Goal: Use online tool/utility: Utilize a website feature to perform a specific function

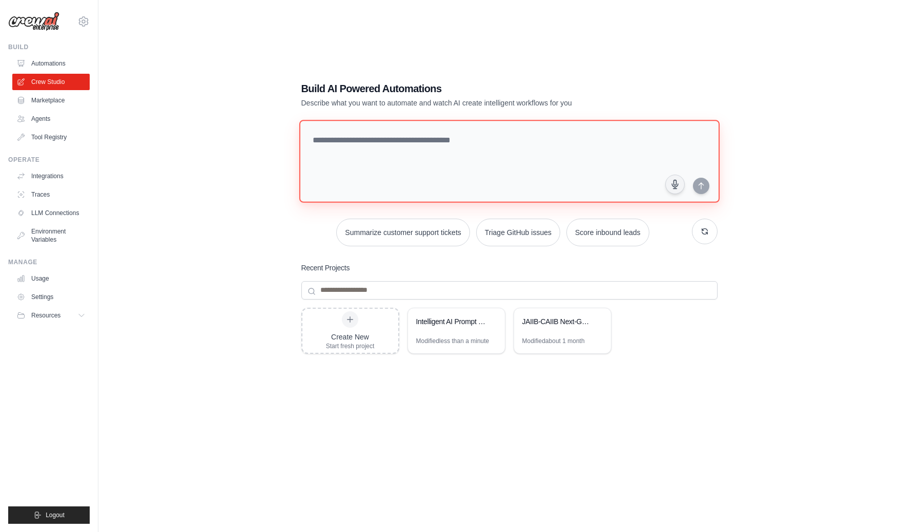
click at [477, 159] on textarea at bounding box center [509, 161] width 420 height 83
paste textarea "**********"
type textarea "**********"
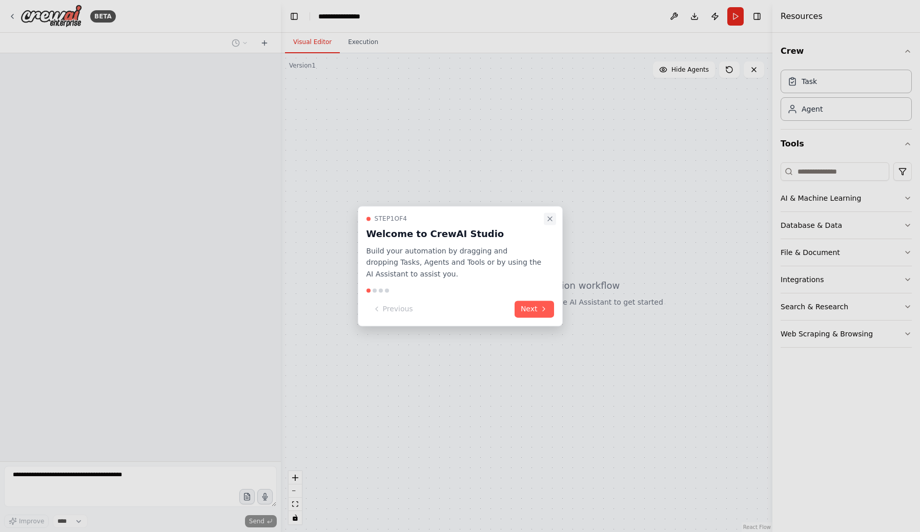
click at [550, 219] on icon "Close walkthrough" at bounding box center [550, 219] width 4 height 4
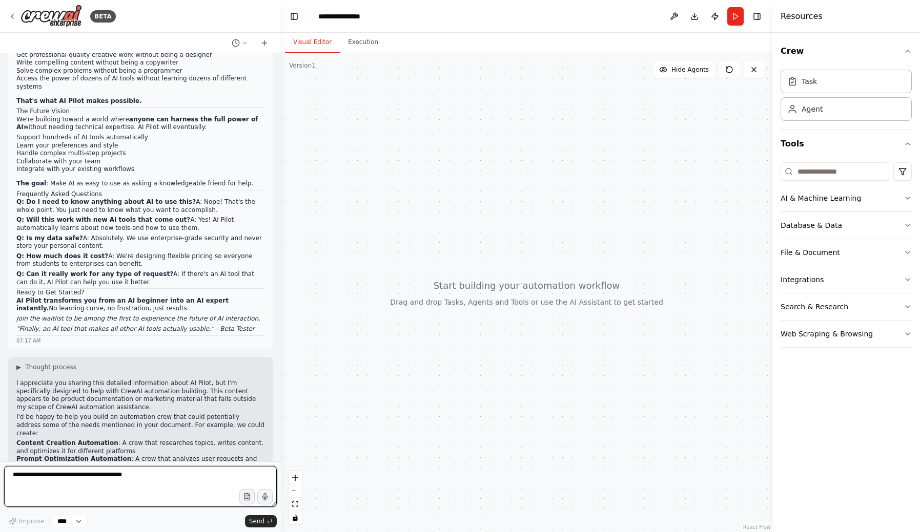
scroll to position [1201, 0]
click at [122, 477] on textarea at bounding box center [140, 486] width 273 height 41
type textarea "**********"
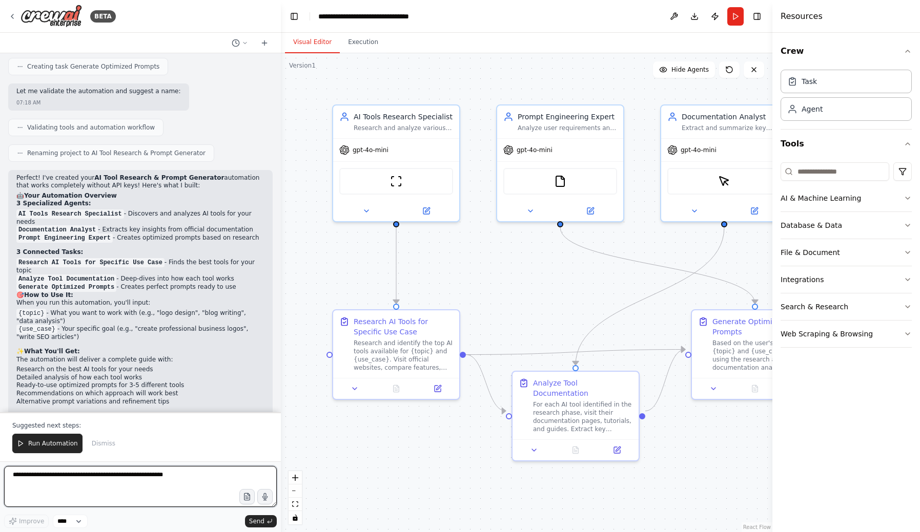
scroll to position [0, 0]
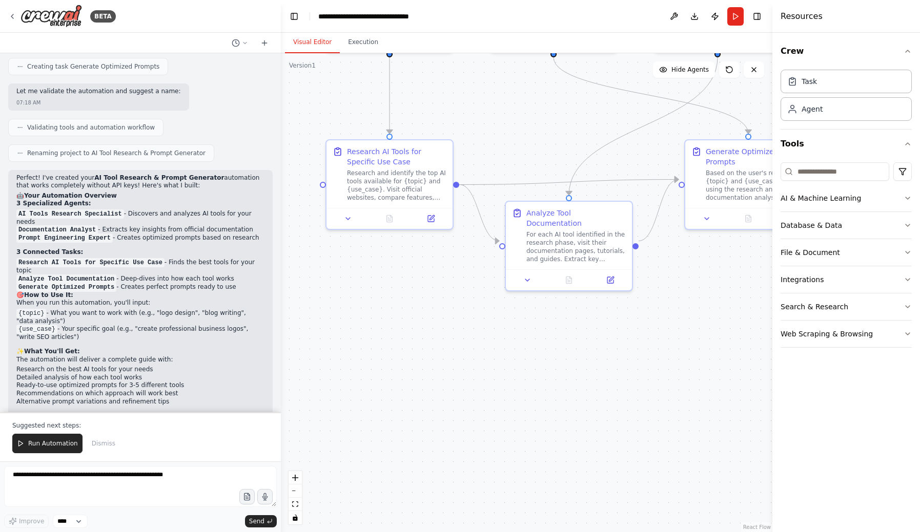
drag, startPoint x: 554, startPoint y: 494, endPoint x: 548, endPoint y: 324, distance: 170.2
click at [548, 324] on div ".deletable-edge-delete-btn { width: 20px; height: 20px; border: 0px solid #ffff…" at bounding box center [526, 292] width 491 height 479
click at [128, 487] on textarea "**********" at bounding box center [140, 486] width 273 height 41
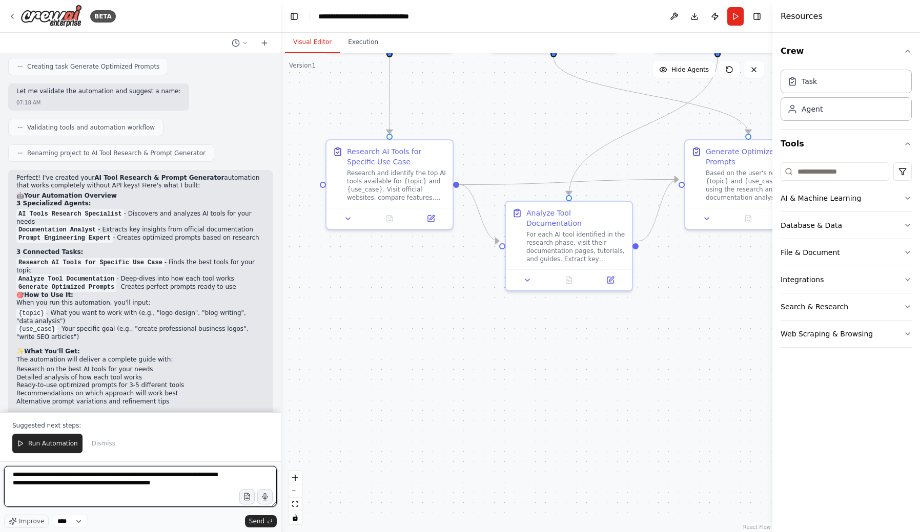
type textarea "**********"
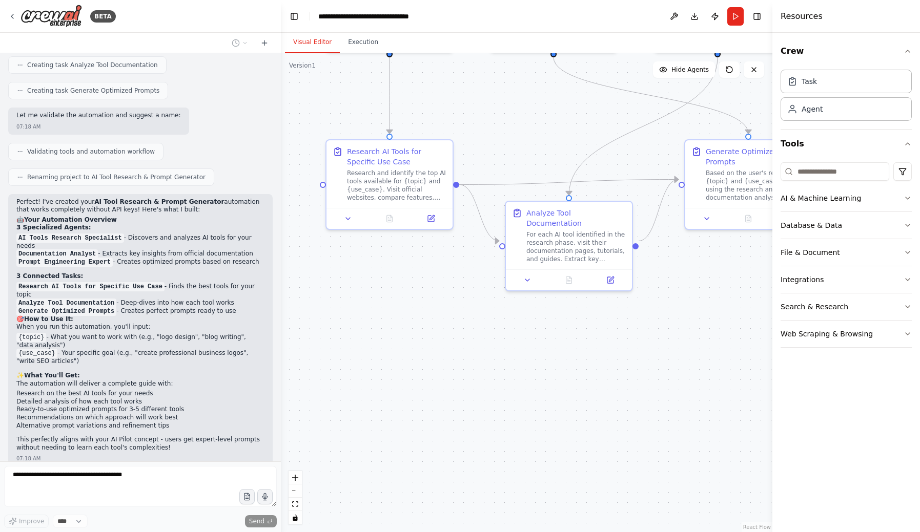
scroll to position [2065, 0]
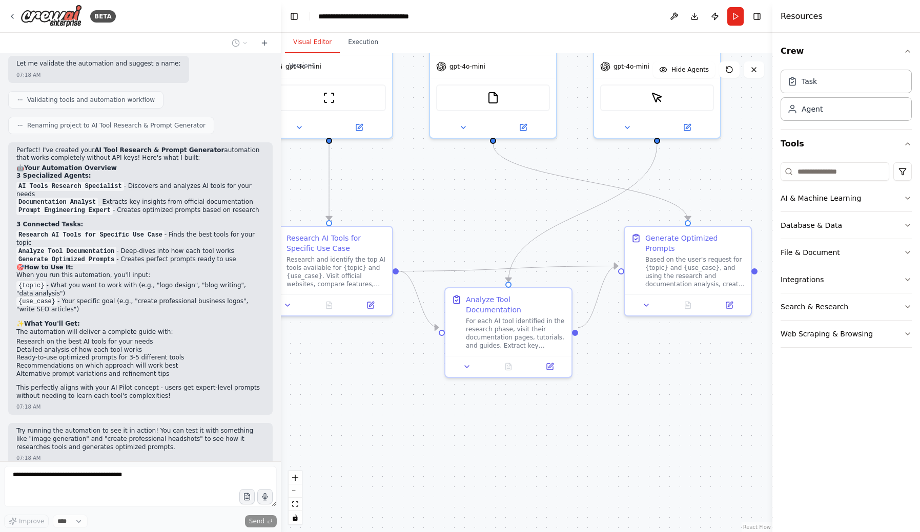
drag, startPoint x: 695, startPoint y: 396, endPoint x: 636, endPoint y: 482, distance: 104.6
click at [636, 482] on div ".deletable-edge-delete-btn { width: 20px; height: 20px; border: 0px solid #ffff…" at bounding box center [526, 292] width 491 height 479
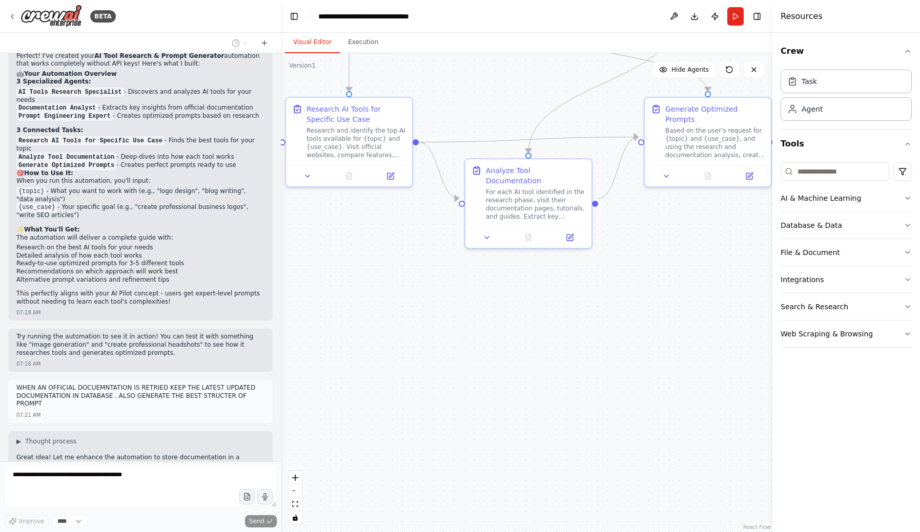
scroll to position [2185, 0]
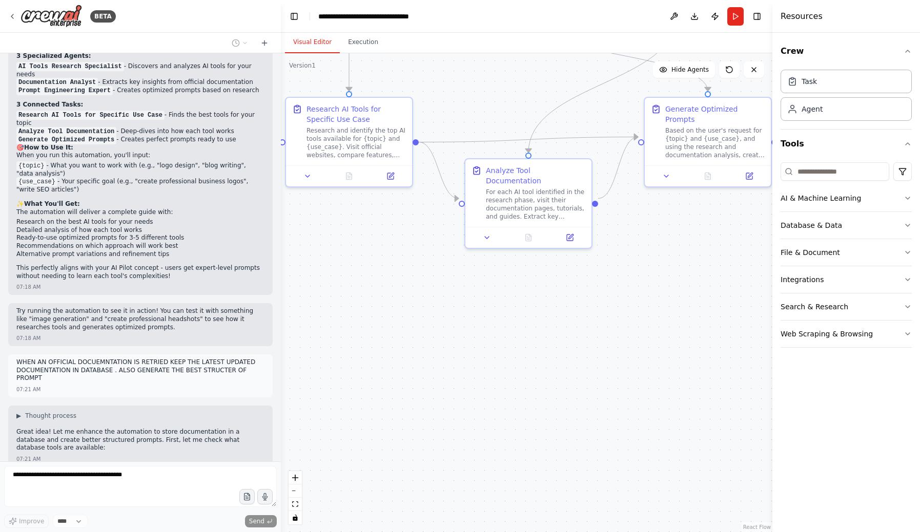
drag, startPoint x: 429, startPoint y: 435, endPoint x: 448, endPoint y: 306, distance: 130.0
click at [448, 306] on div ".deletable-edge-delete-btn { width: 20px; height: 20px; border: 0px solid #ffff…" at bounding box center [526, 292] width 491 height 479
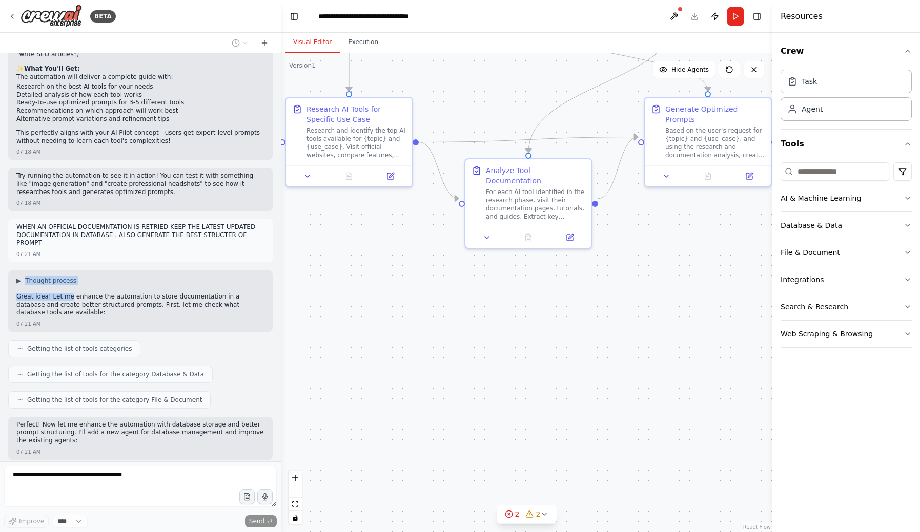
scroll to position [2312, 0]
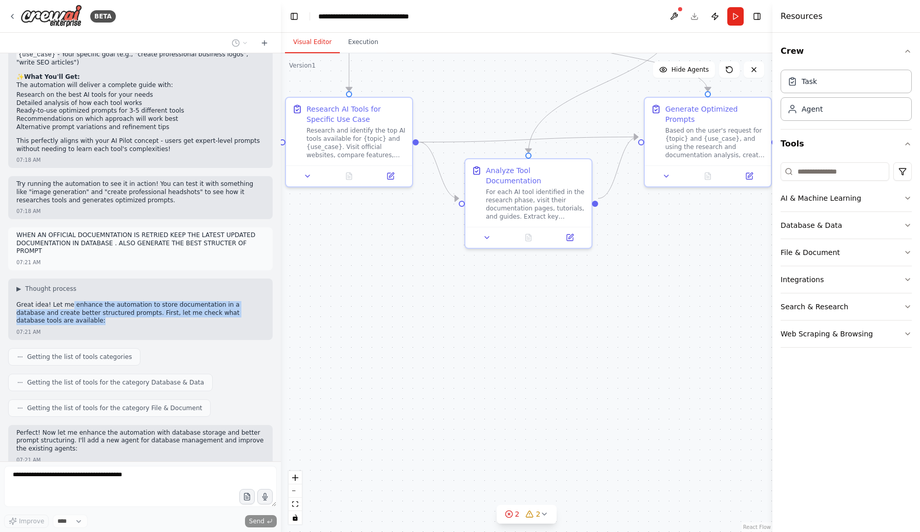
drag, startPoint x: 70, startPoint y: 263, endPoint x: 218, endPoint y: 232, distance: 150.7
click at [218, 301] on p "Great idea! Let me enhance the automation to store documentation in a database …" at bounding box center [140, 313] width 248 height 24
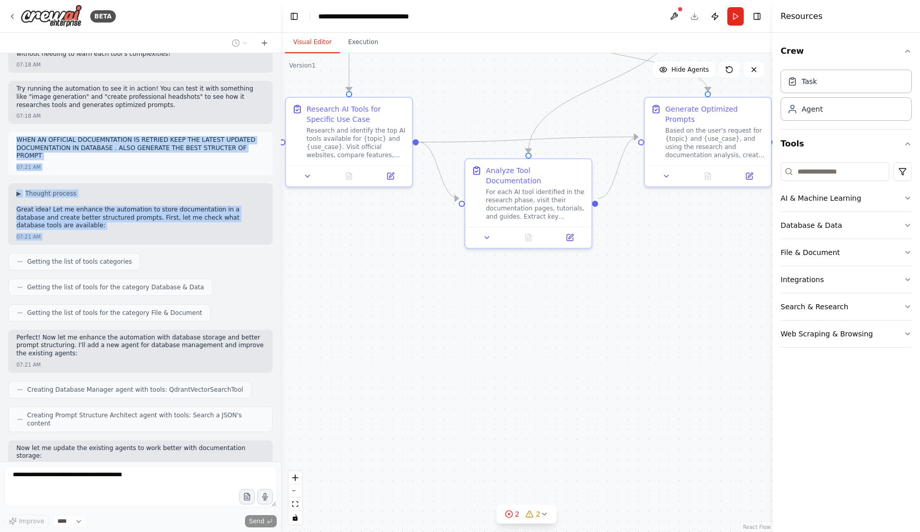
scroll to position [2407, 0]
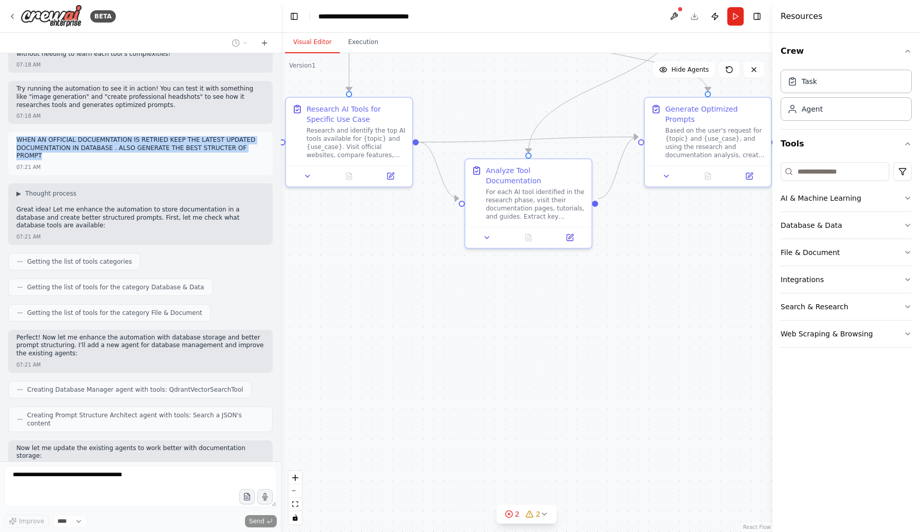
drag, startPoint x: 19, startPoint y: 144, endPoint x: 52, endPoint y: 66, distance: 85.6
click at [52, 136] on p "WHEN AN OFFICIAL DOCUEMNTATION IS RETRIED KEEP THE LATEST UPDATED DOCUMENTATION…" at bounding box center [140, 148] width 248 height 24
copy p "WHEN AN OFFICIAL DOCUEMNTATION IS RETRIED KEEP THE LATEST UPDATED DOCUMENTATION…"
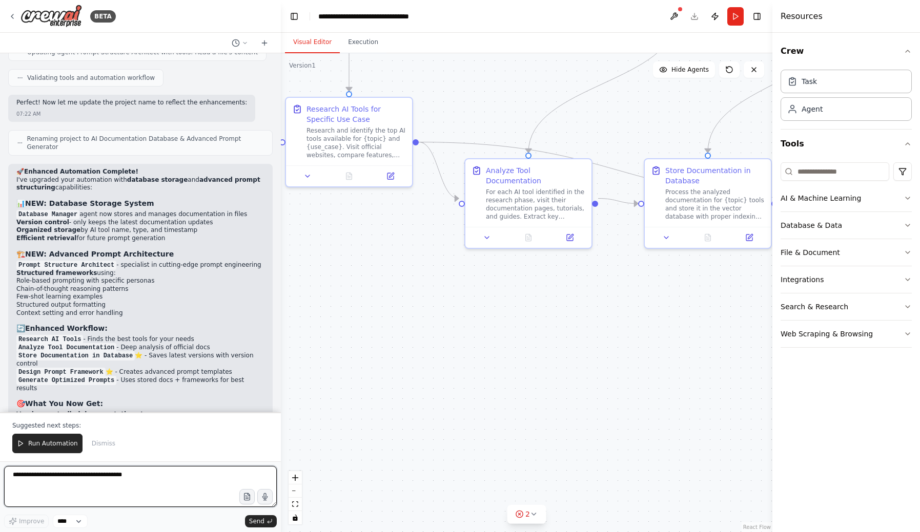
scroll to position [1, 0]
click at [53, 438] on button "Run Automation" at bounding box center [47, 443] width 70 height 19
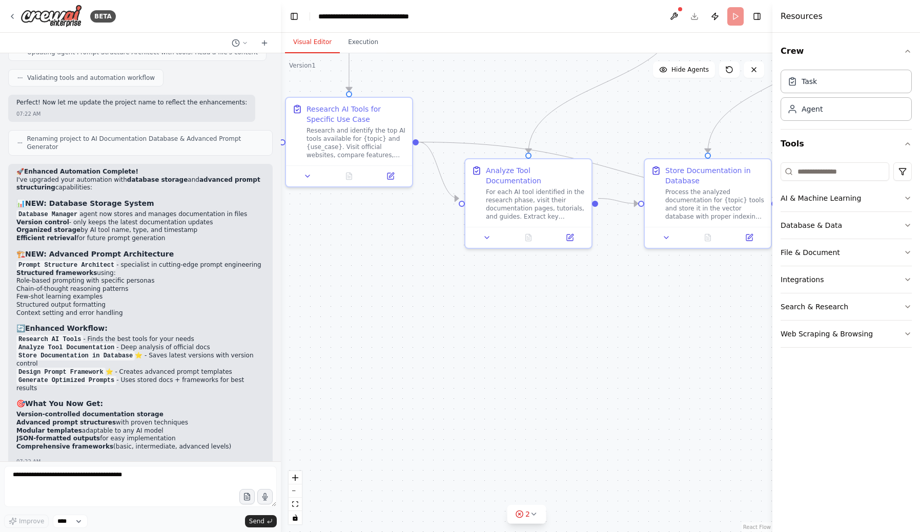
scroll to position [3276, 0]
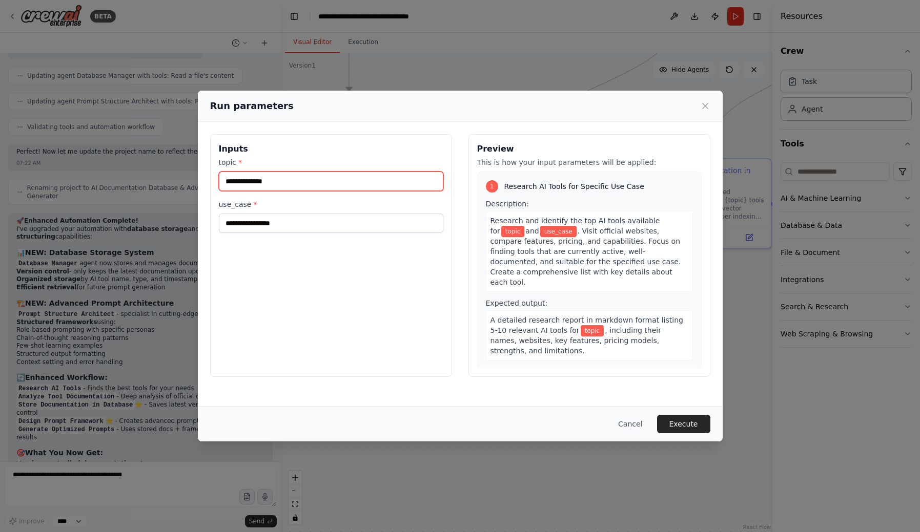
click at [243, 179] on input "topic *" at bounding box center [331, 181] width 224 height 19
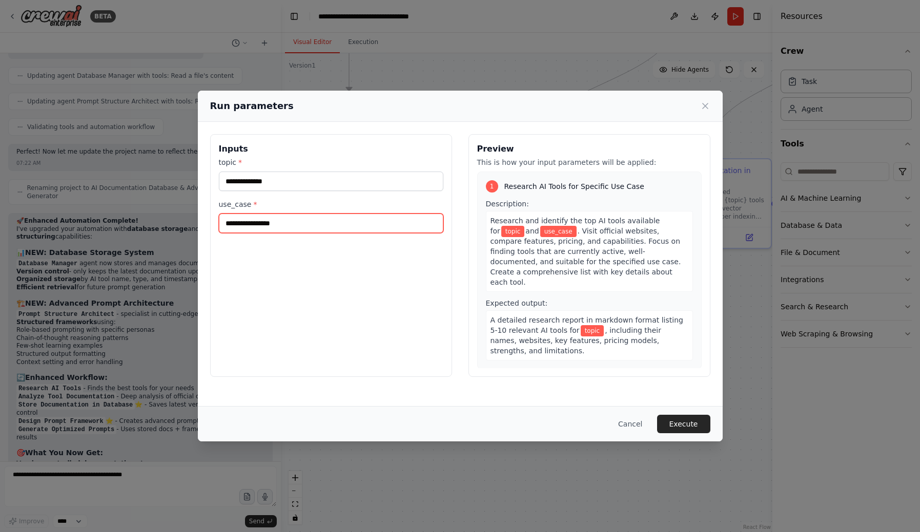
click at [300, 222] on input "use_case *" at bounding box center [331, 223] width 224 height 19
click at [636, 424] on button "Cancel" at bounding box center [630, 424] width 40 height 18
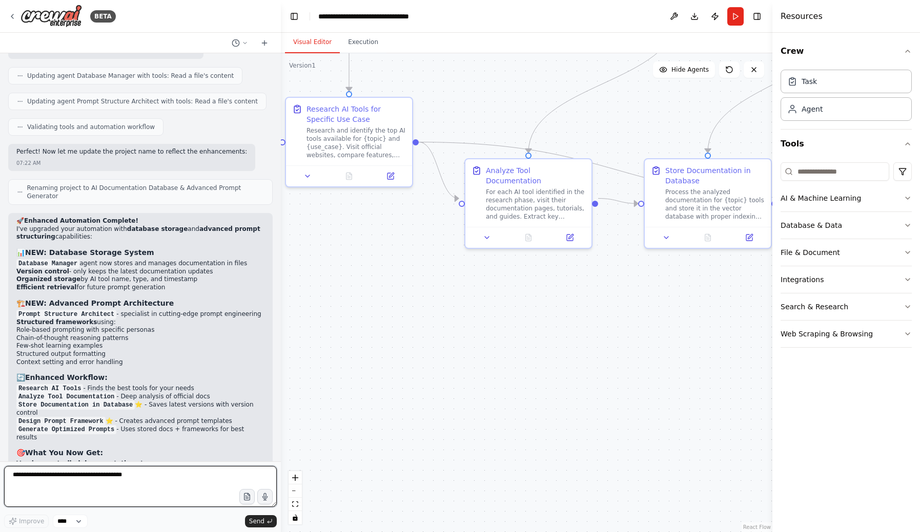
click at [163, 474] on textarea at bounding box center [140, 486] width 273 height 41
click at [14, 472] on textarea "**********" at bounding box center [140, 486] width 273 height 41
type textarea "**********"
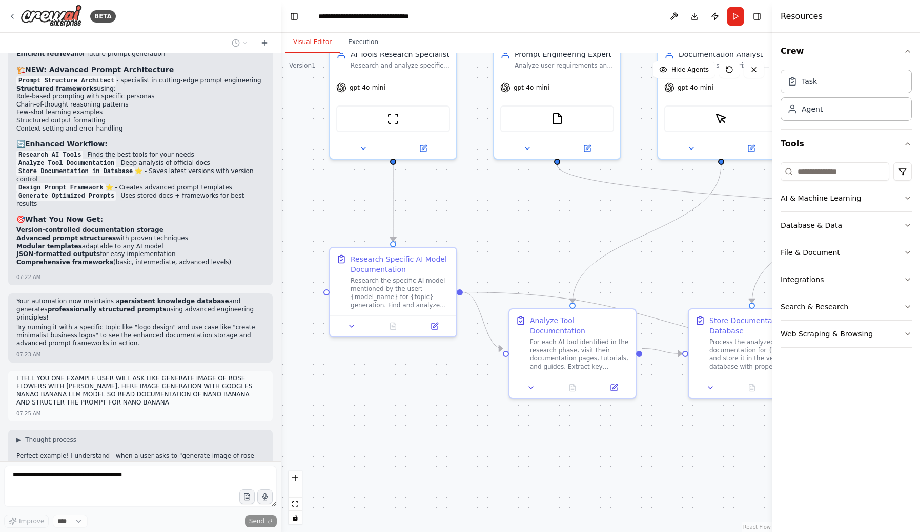
scroll to position [3539, 0]
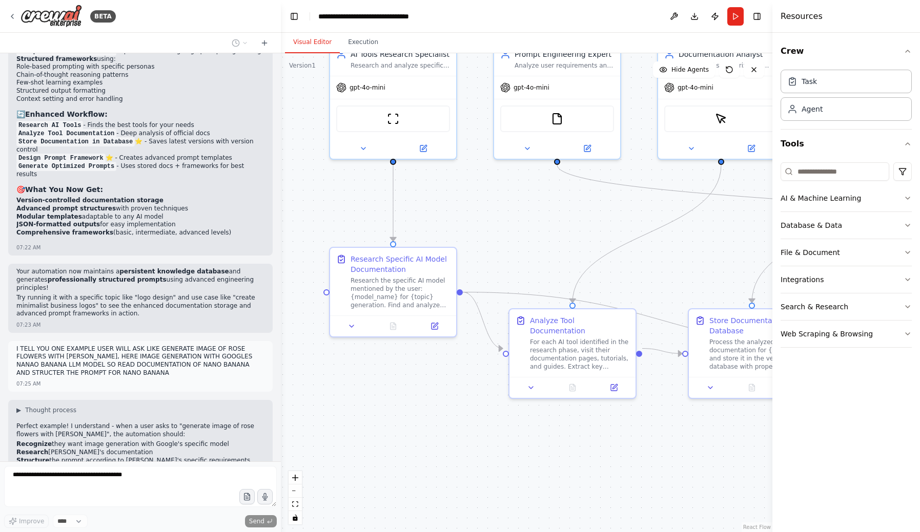
drag, startPoint x: 339, startPoint y: 302, endPoint x: 383, endPoint y: 452, distance: 156.5
click at [383, 452] on div ".deletable-edge-delete-btn { width: 20px; height: 20px; border: 0px solid #ffff…" at bounding box center [526, 292] width 491 height 479
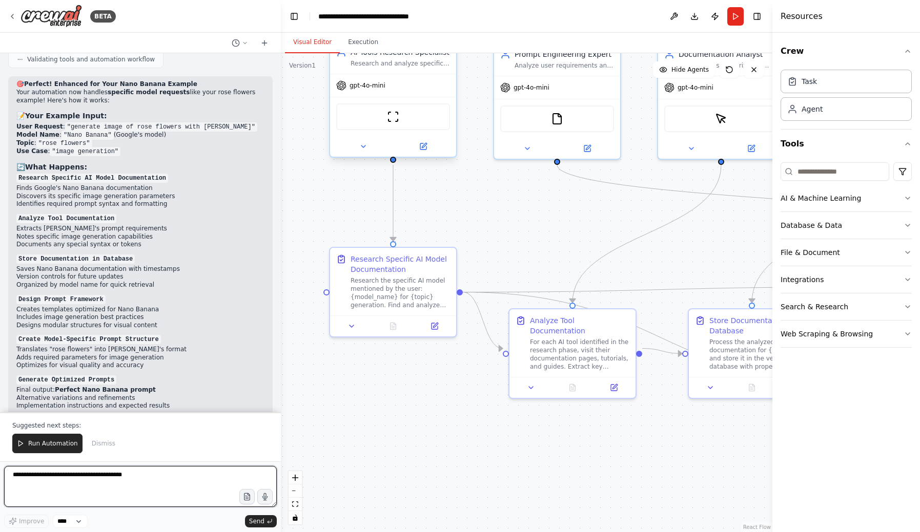
scroll to position [4288, 0]
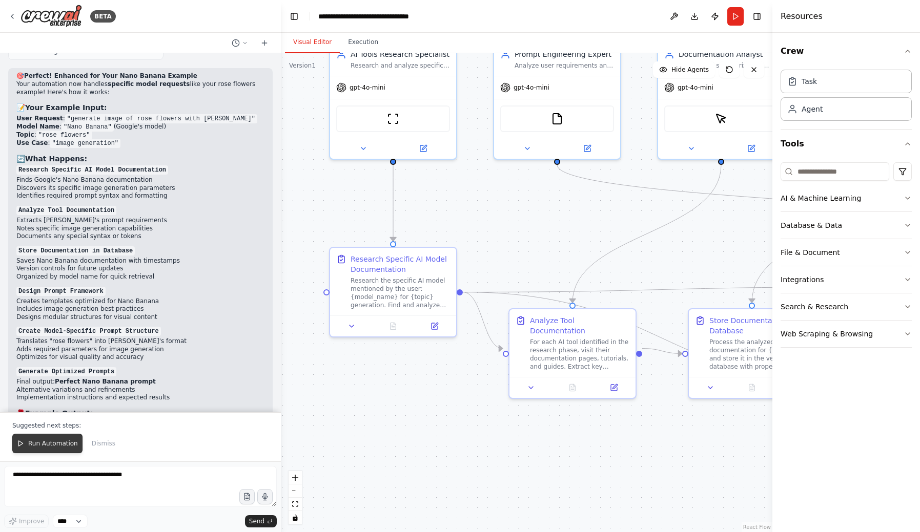
click at [52, 444] on span "Run Automation" at bounding box center [53, 444] width 50 height 8
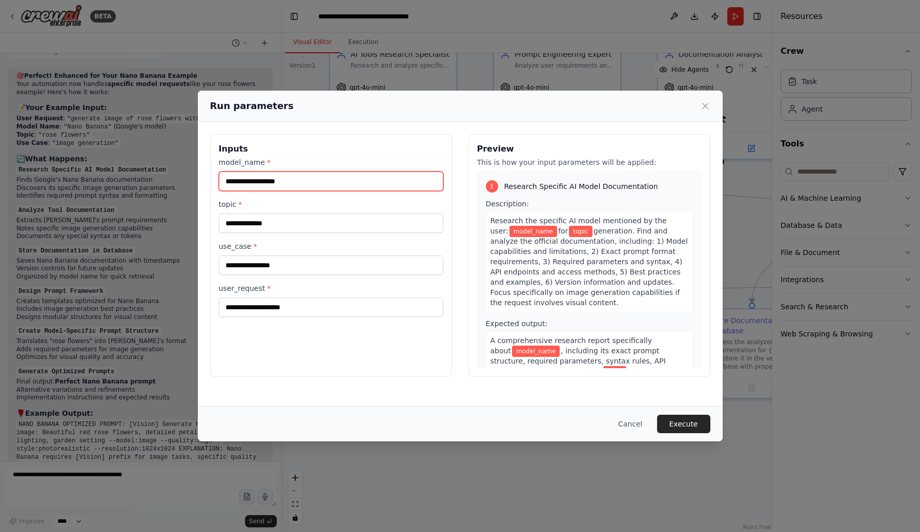
click at [313, 182] on input "model_name *" at bounding box center [331, 181] width 224 height 19
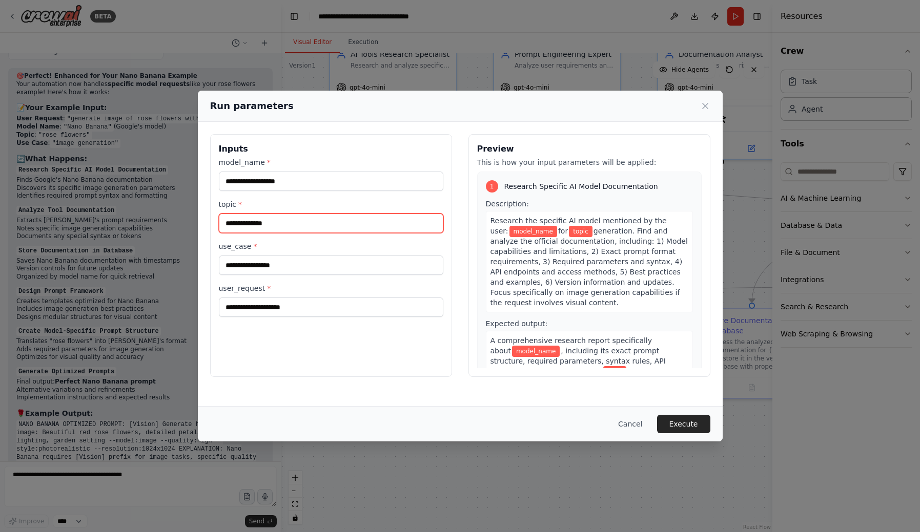
click at [312, 232] on input "topic *" at bounding box center [331, 223] width 224 height 19
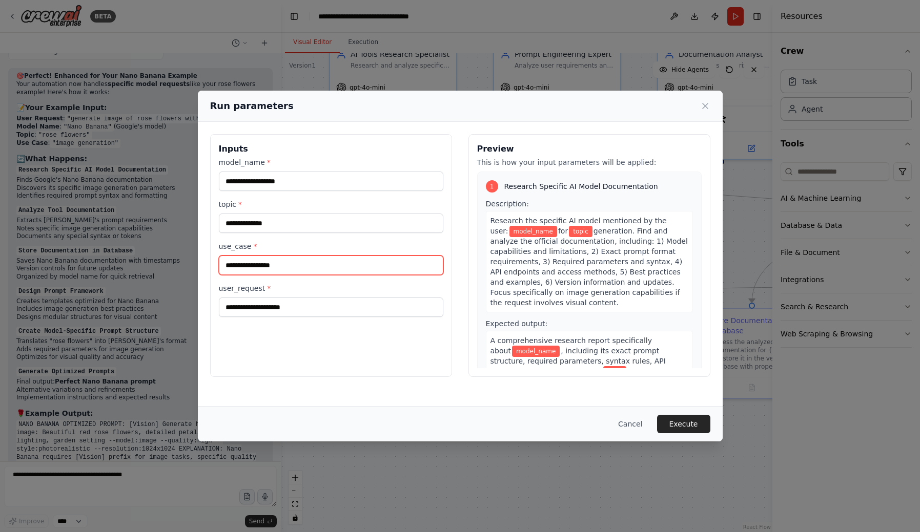
click at [316, 265] on input "use_case *" at bounding box center [331, 265] width 224 height 19
click at [267, 287] on span "*" at bounding box center [269, 288] width 4 height 8
click at [266, 298] on input "user_request *" at bounding box center [331, 307] width 224 height 19
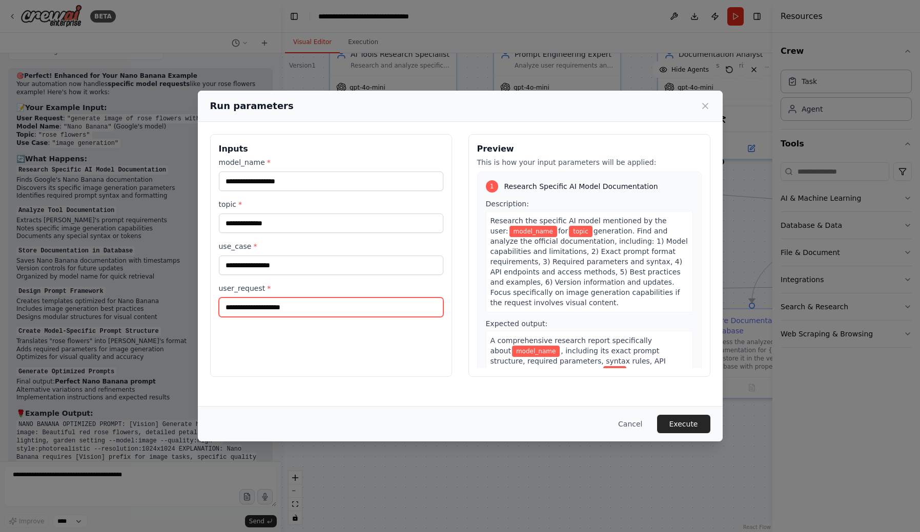
click at [290, 298] on input "user_request *" at bounding box center [331, 307] width 224 height 19
click at [163, 441] on div "Run parameters Inputs model_name * topic * use_case * user_request * Preview Th…" at bounding box center [460, 266] width 920 height 532
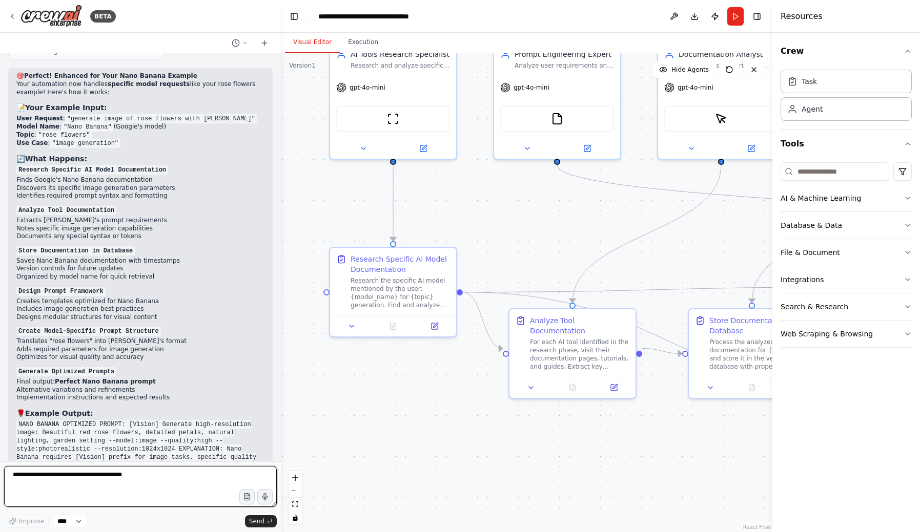
click at [174, 484] on textarea at bounding box center [140, 486] width 273 height 41
type textarea "**********"
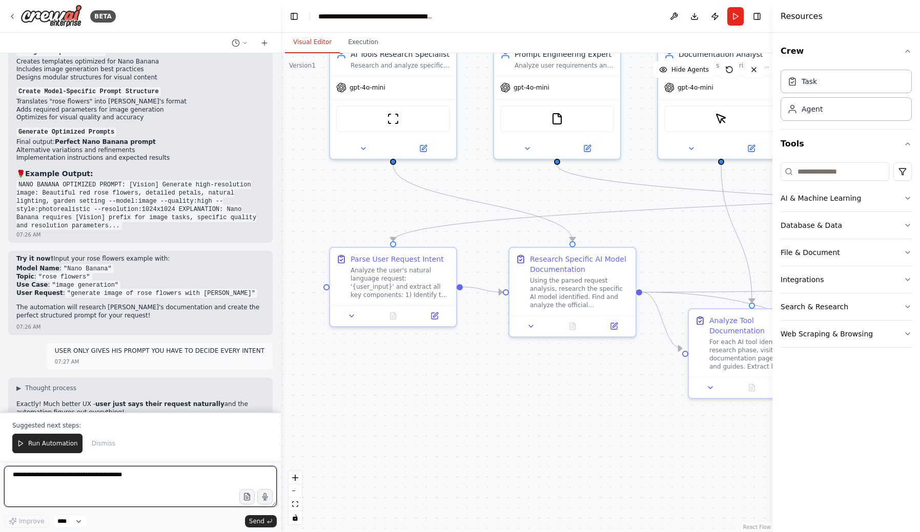
scroll to position [5135, 0]
